Goal: Task Accomplishment & Management: Complete application form

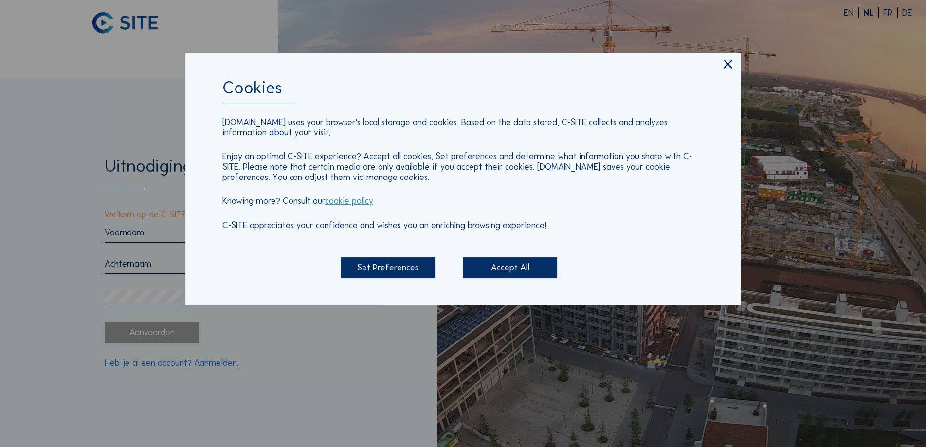
click at [508, 270] on div "Accept All" at bounding box center [510, 267] width 94 height 21
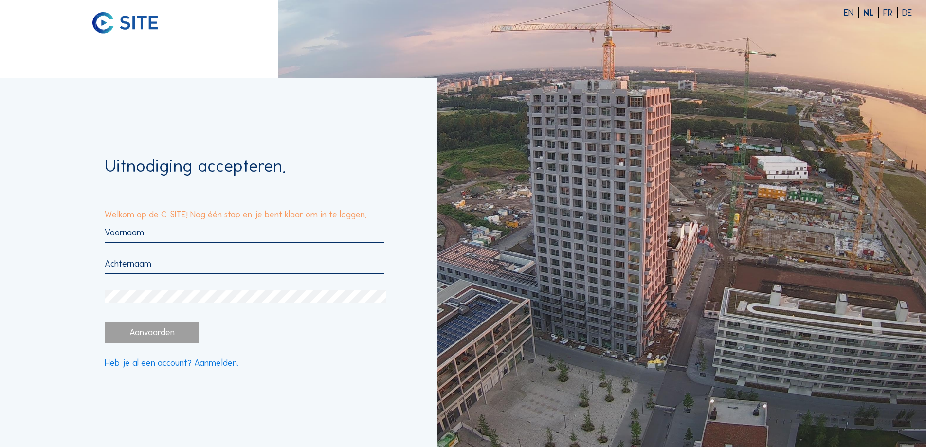
click at [211, 230] on input "text" at bounding box center [244, 232] width 279 height 11
type input "[PERSON_NAME]"
click at [165, 271] on div at bounding box center [244, 266] width 279 height 16
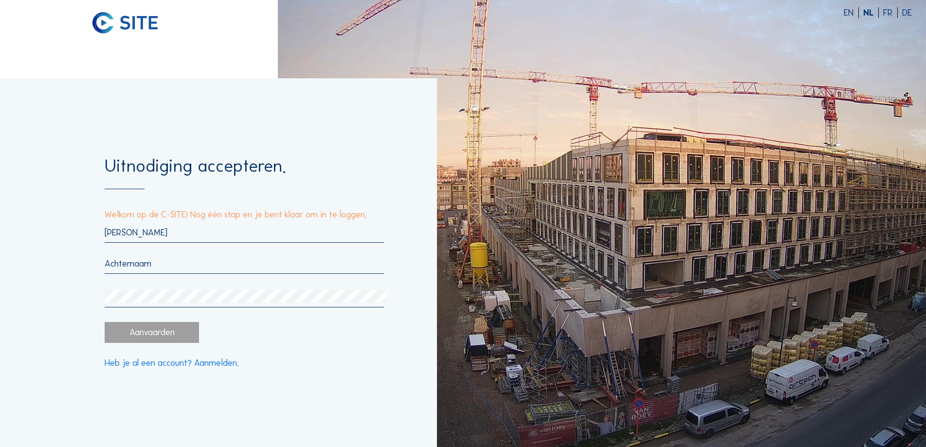
click at [140, 262] on input "text" at bounding box center [244, 263] width 279 height 11
type input "Ghesquiere"
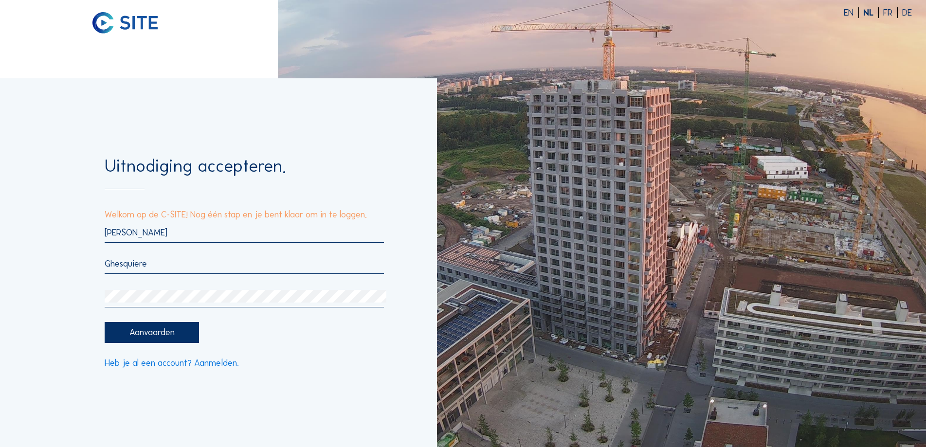
click at [159, 330] on div "Aanvaarden" at bounding box center [152, 332] width 94 height 21
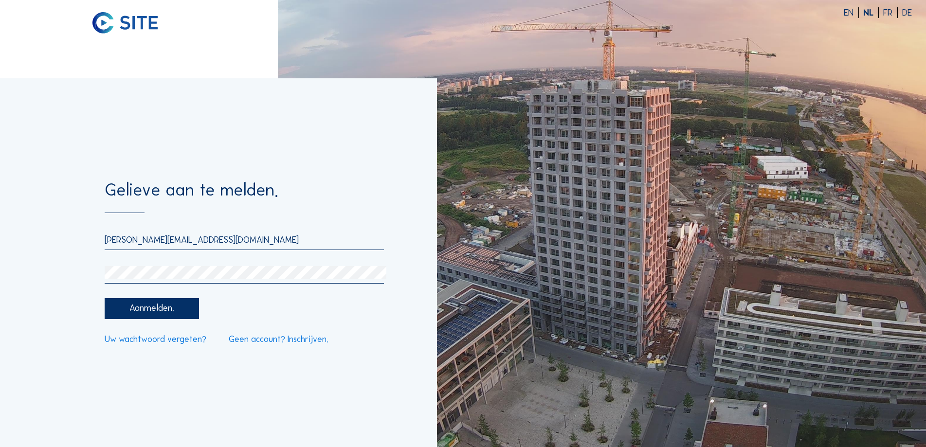
click at [163, 308] on div "Aanmelden." at bounding box center [152, 308] width 94 height 21
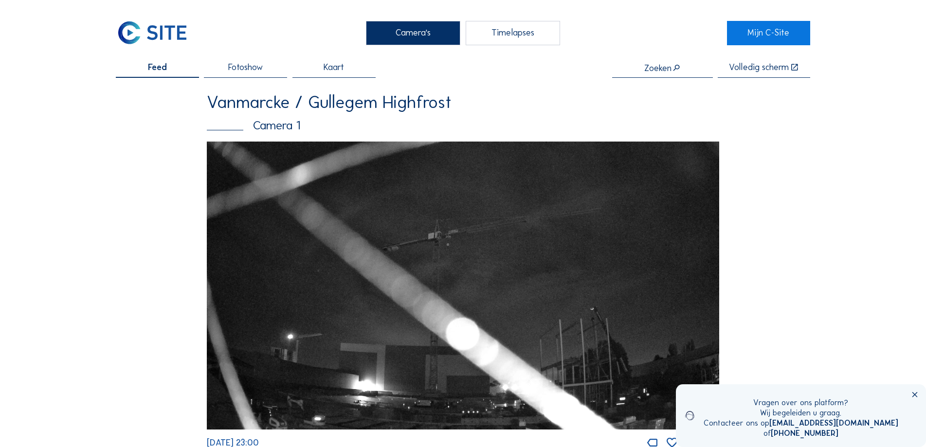
click at [233, 67] on span "Fotoshow" at bounding box center [245, 67] width 35 height 9
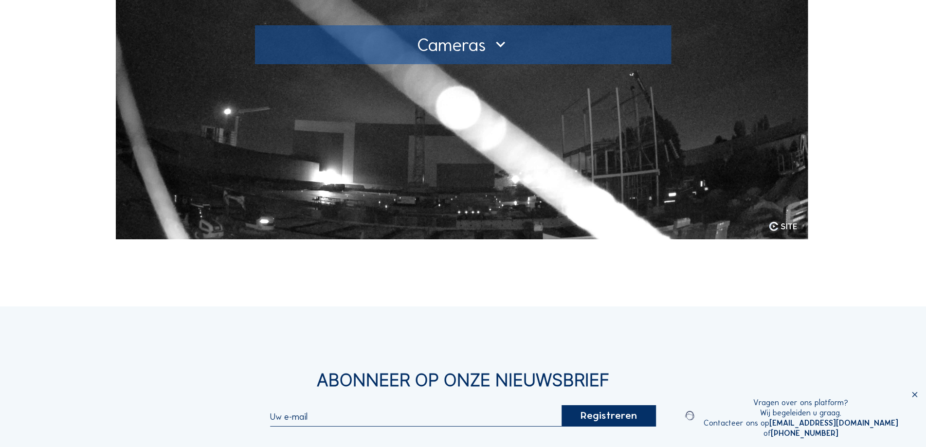
scroll to position [49, 0]
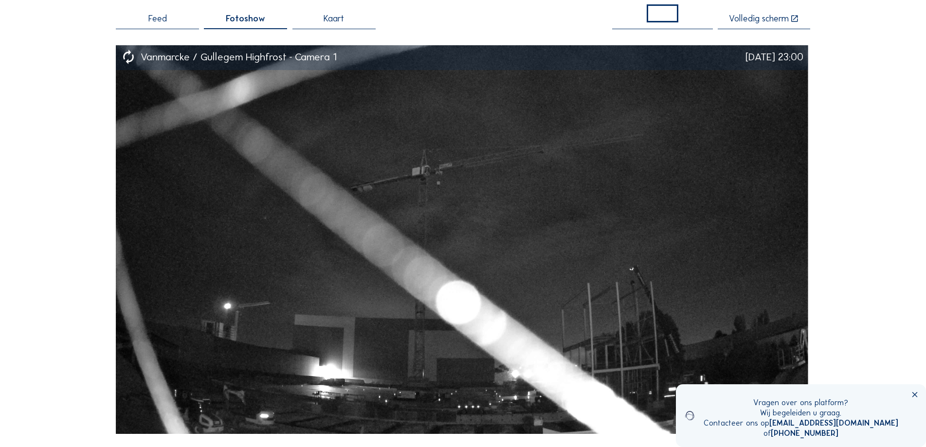
click at [344, 20] on span "Kaart" at bounding box center [333, 19] width 20 height 9
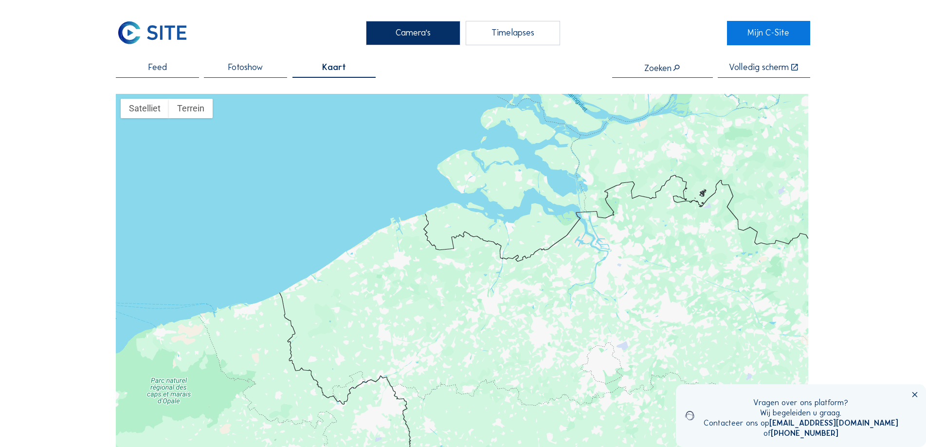
click at [163, 72] on span "Feed" at bounding box center [157, 67] width 18 height 9
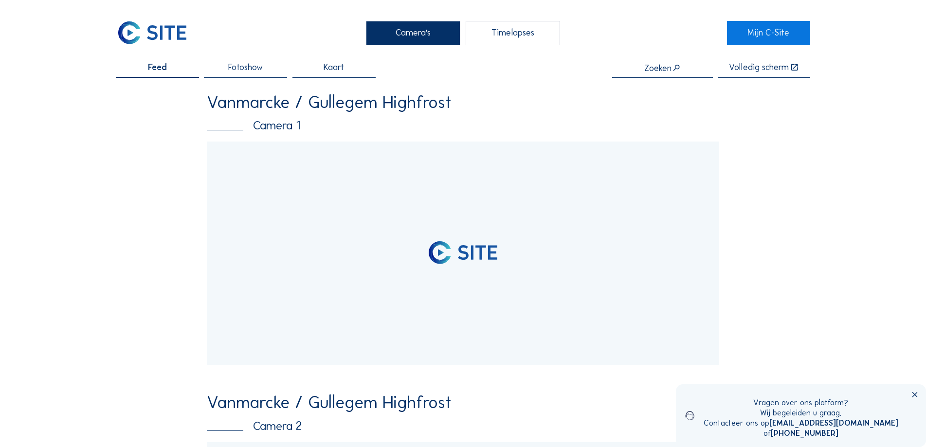
click at [504, 29] on div "Timelapses" at bounding box center [513, 33] width 94 height 24
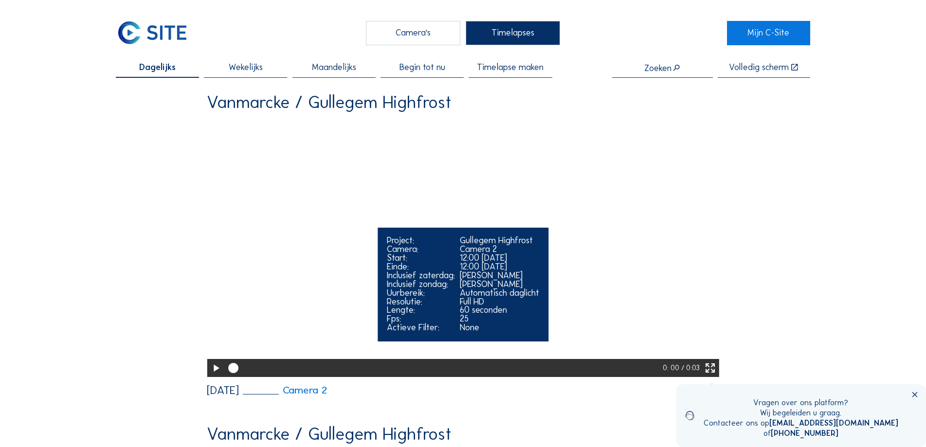
click at [215, 376] on icon at bounding box center [216, 368] width 12 height 15
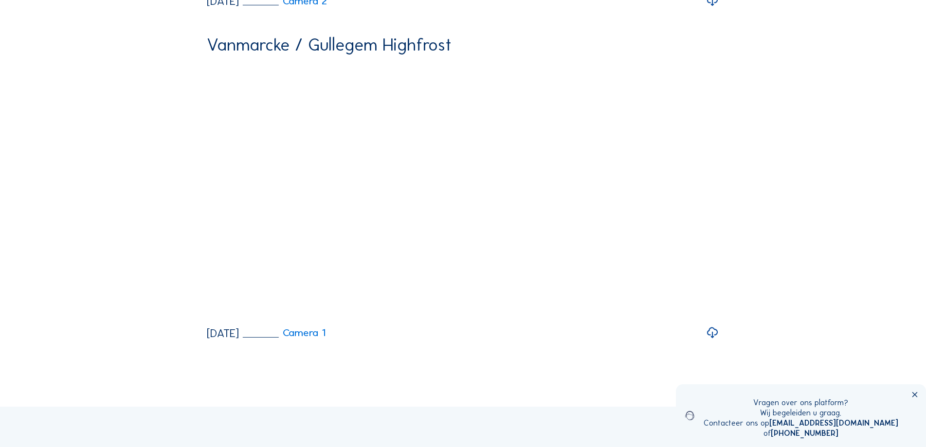
scroll to position [438, 0]
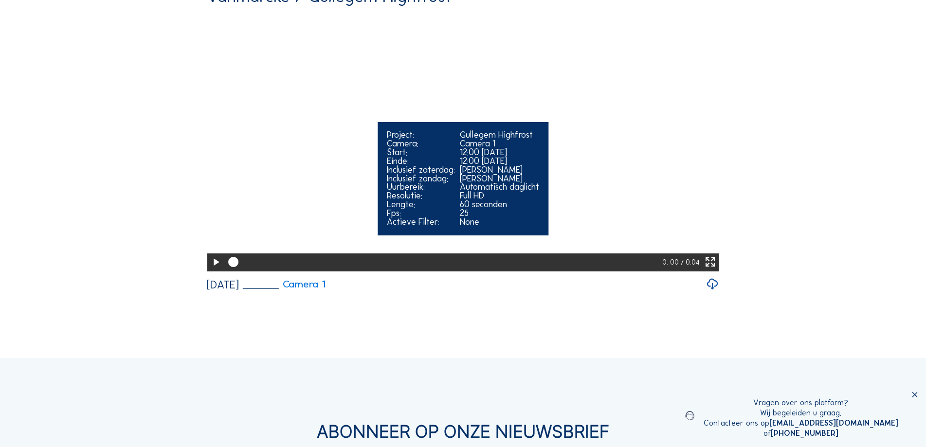
click at [211, 270] on icon at bounding box center [216, 262] width 12 height 15
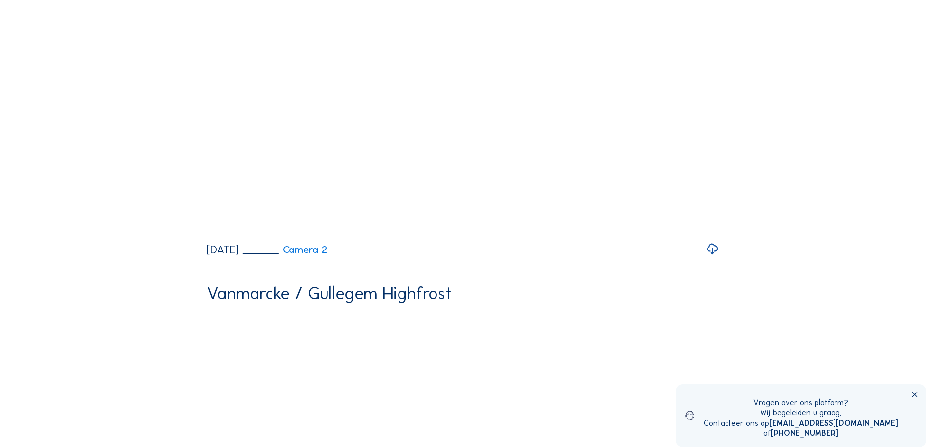
scroll to position [0, 0]
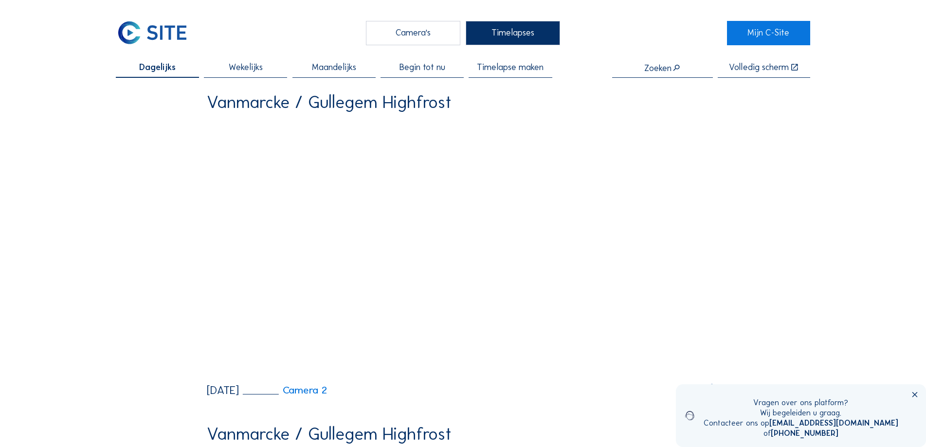
click at [431, 35] on div "Camera's" at bounding box center [413, 33] width 94 height 24
